Goal: Task Accomplishment & Management: Manage account settings

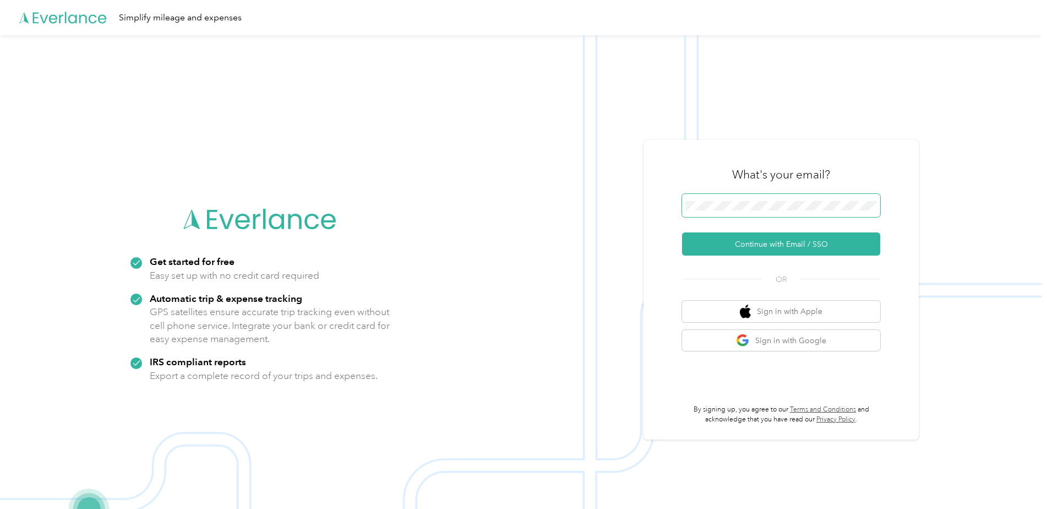
click at [786, 213] on span at bounding box center [781, 205] width 198 height 23
click at [774, 197] on span at bounding box center [781, 205] width 198 height 23
click at [752, 243] on button "Continue with Email / SSO" at bounding box center [781, 243] width 198 height 23
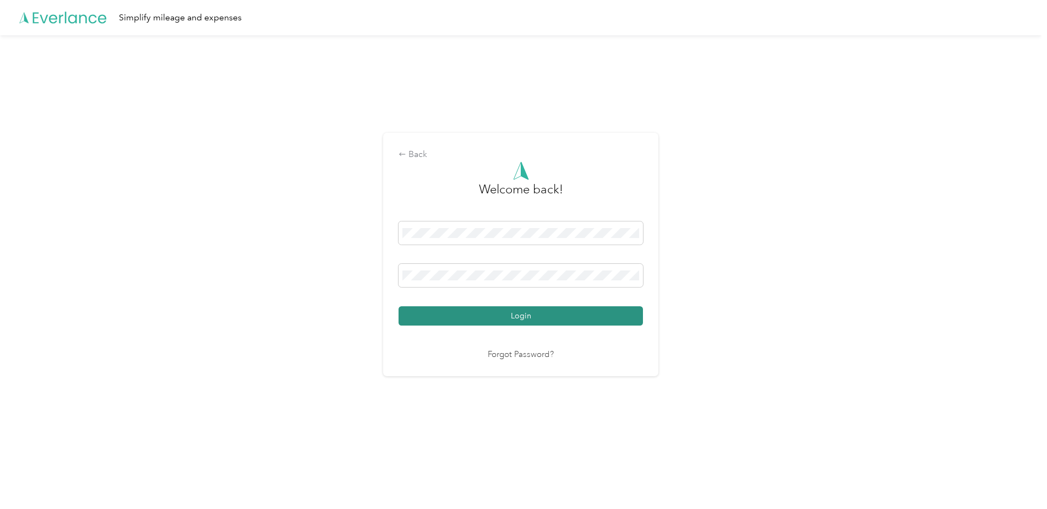
click at [457, 312] on button "Login" at bounding box center [521, 315] width 245 height 19
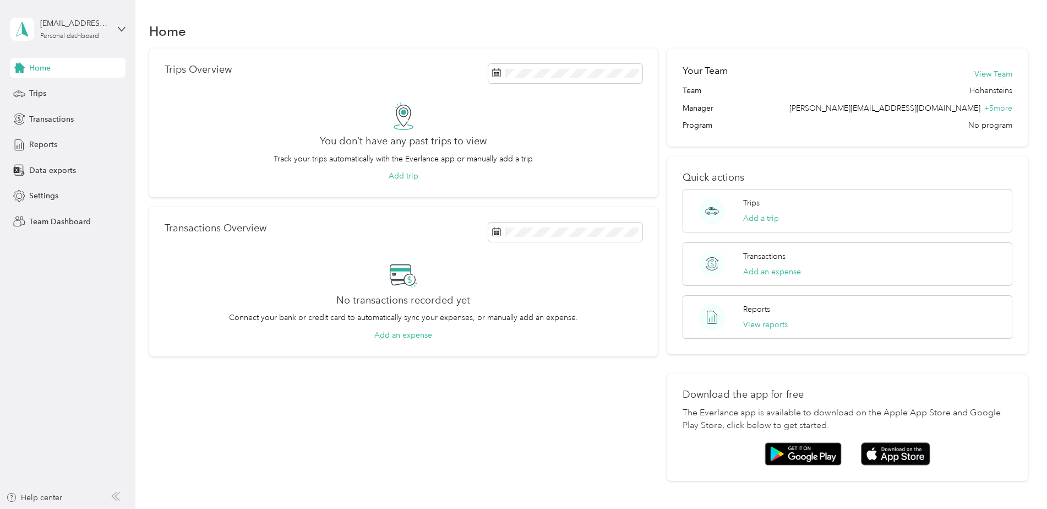
click at [111, 37] on div "[EMAIL_ADDRESS][DOMAIN_NAME] Personal dashboard" at bounding box center [68, 29] width 116 height 39
click at [83, 87] on div "Team dashboard" at bounding box center [126, 90] width 216 height 19
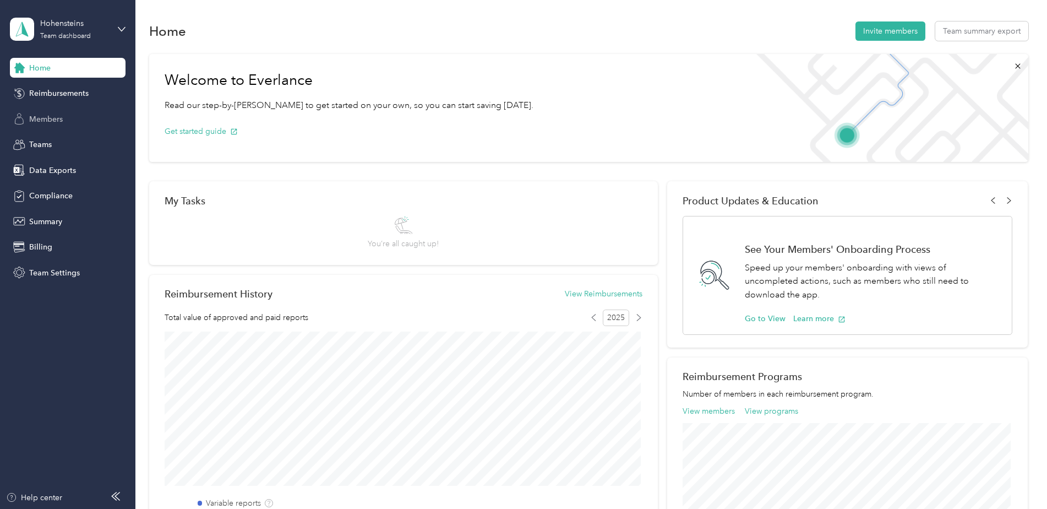
click at [59, 117] on span "Members" at bounding box center [46, 119] width 34 height 12
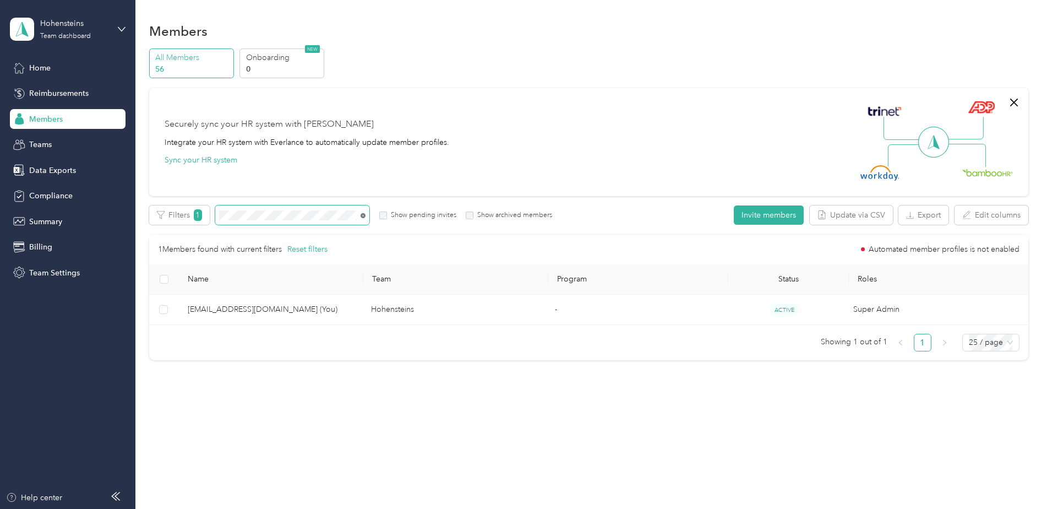
click at [365, 216] on icon at bounding box center [363, 215] width 5 height 5
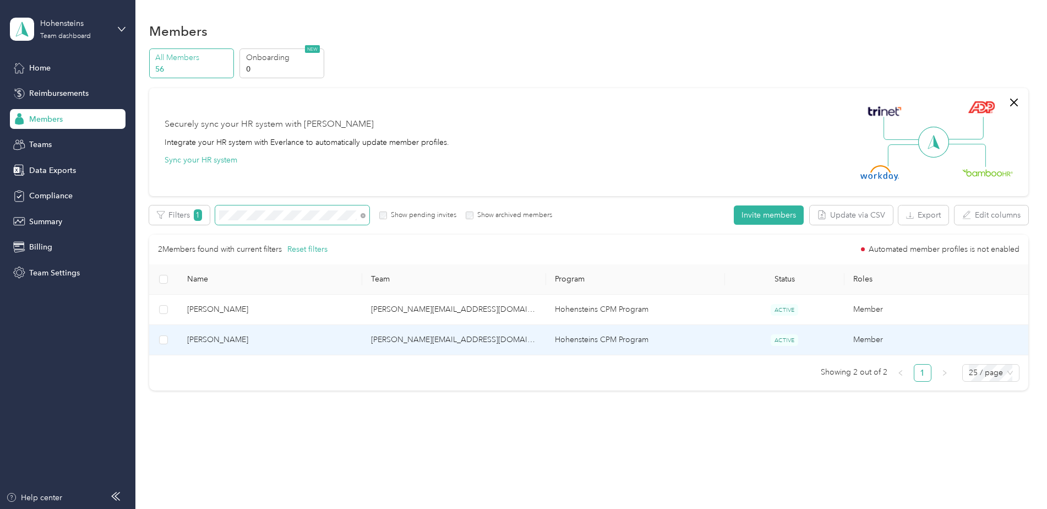
click at [218, 345] on span "[PERSON_NAME]" at bounding box center [270, 340] width 166 height 12
